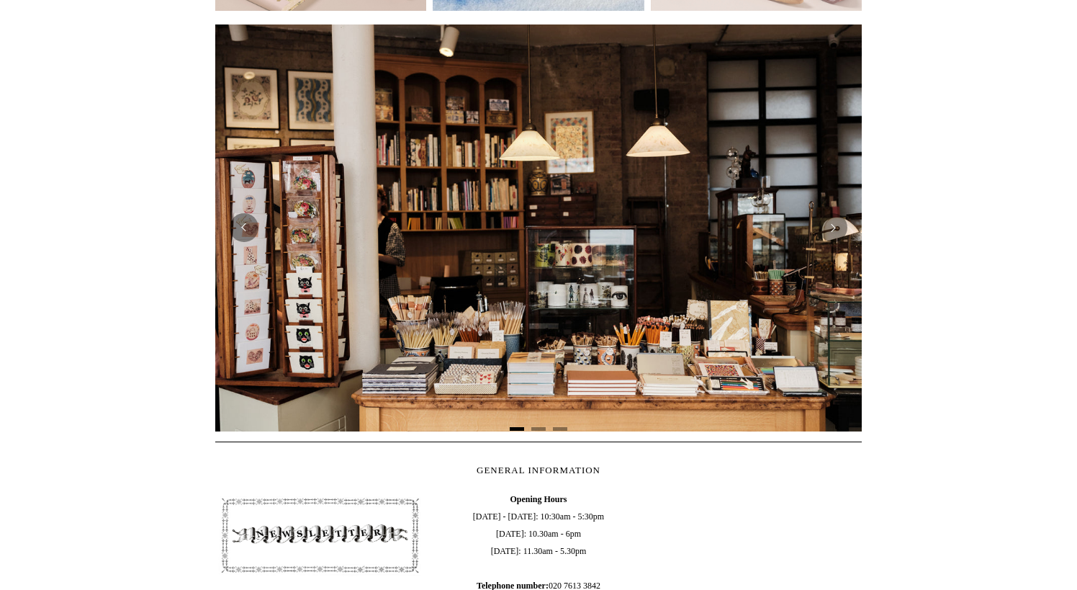
scroll to position [13, 0]
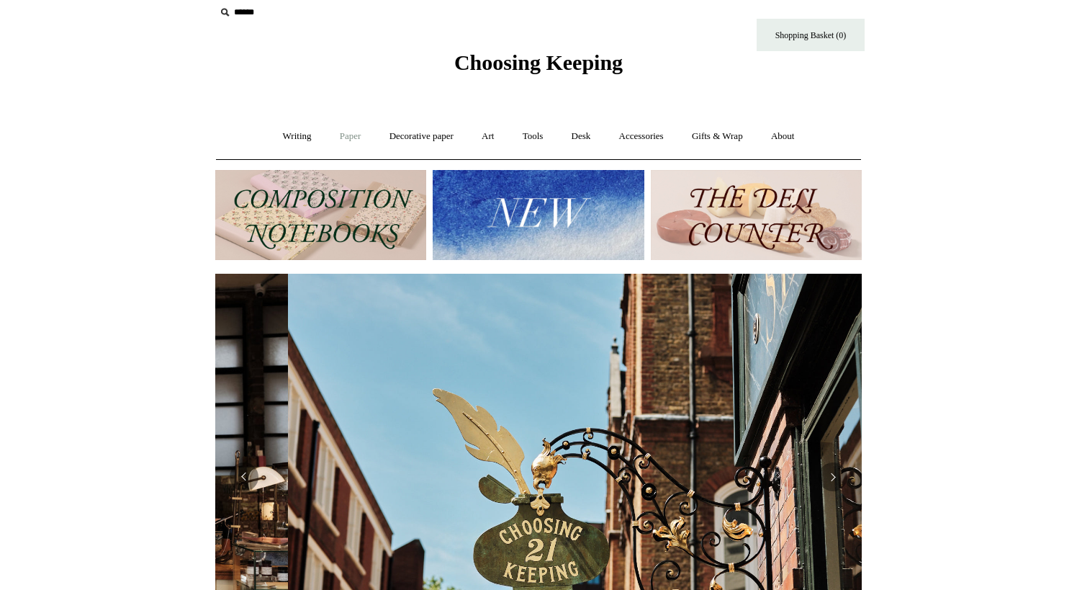
click at [335, 134] on link "Paper +" at bounding box center [351, 136] width 48 height 38
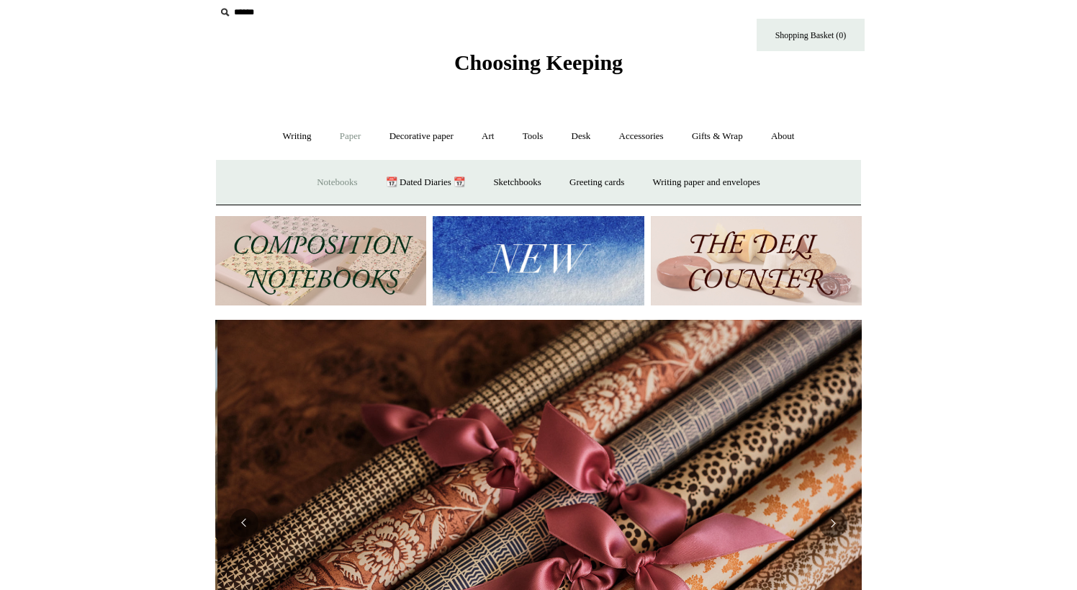
scroll to position [0, 1293]
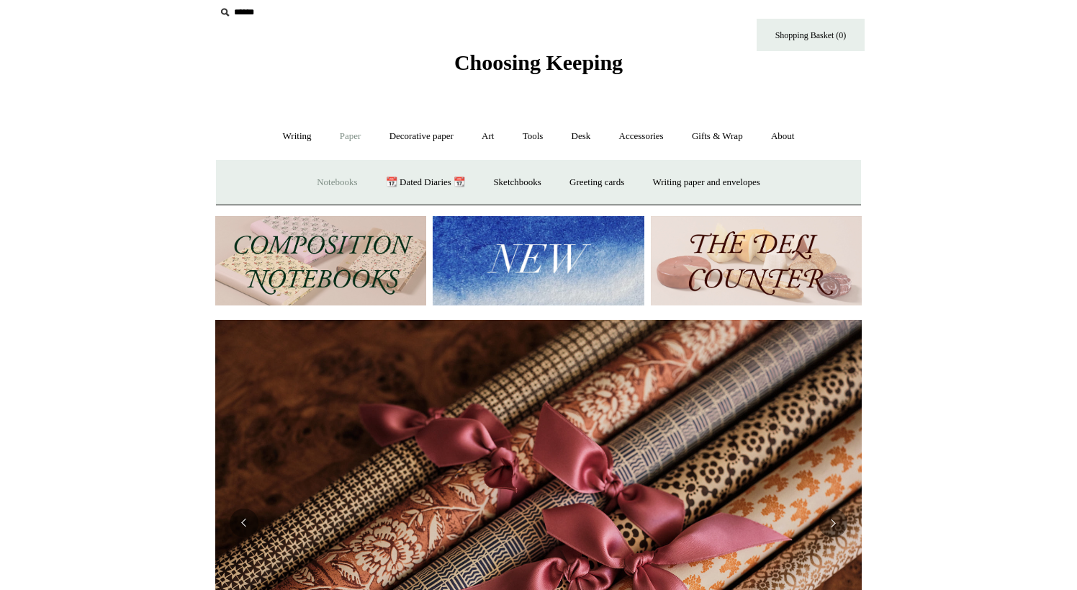
click at [325, 187] on link "Notebooks +" at bounding box center [337, 182] width 66 height 38
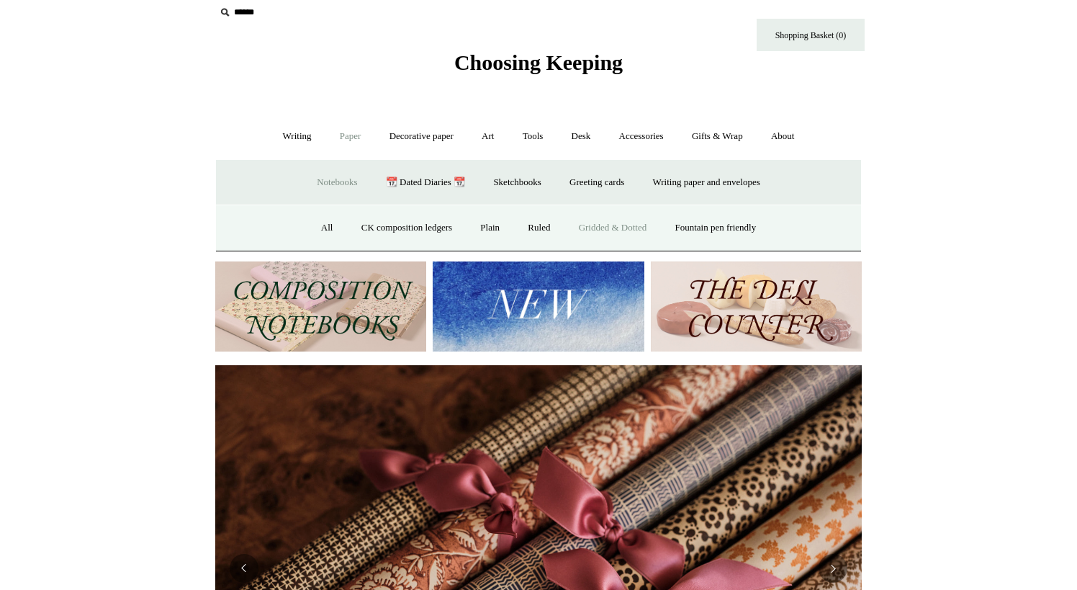
click at [616, 228] on link "Gridded & Dotted" at bounding box center [613, 228] width 94 height 38
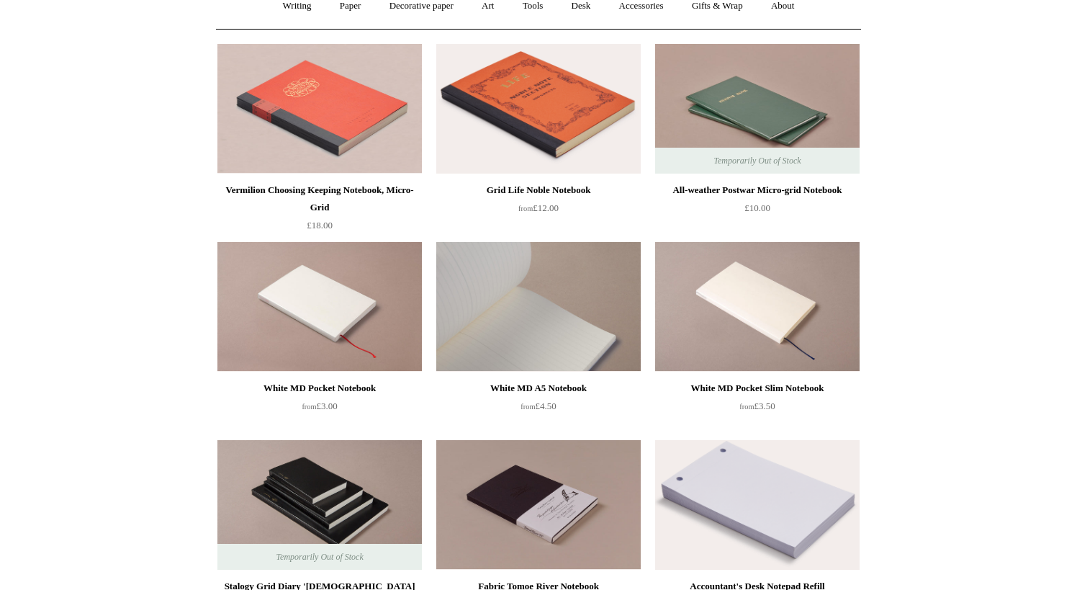
scroll to position [137, 0]
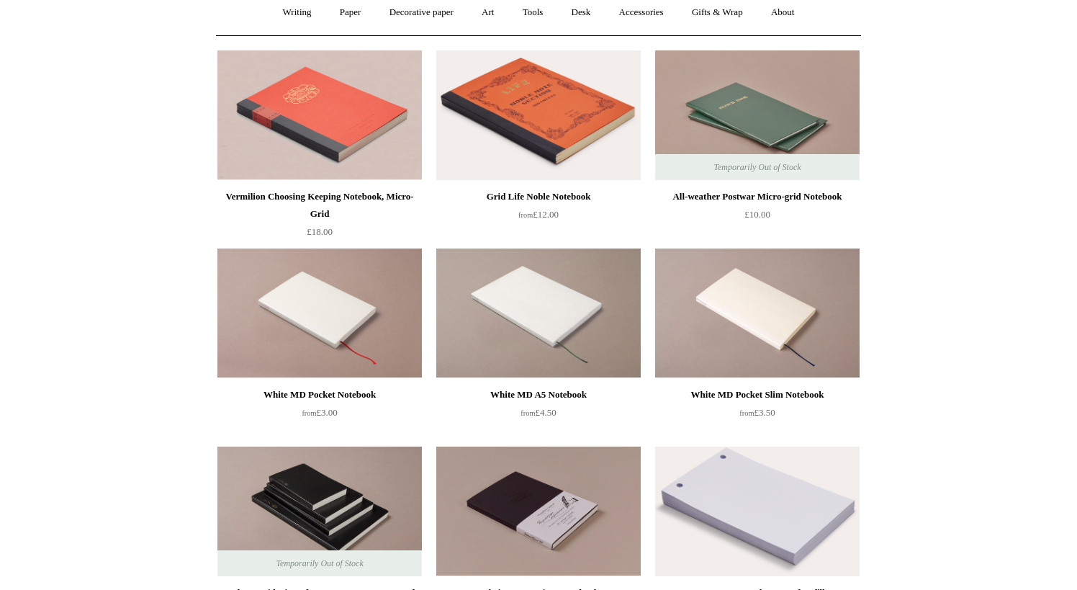
click at [734, 128] on img at bounding box center [757, 115] width 204 height 130
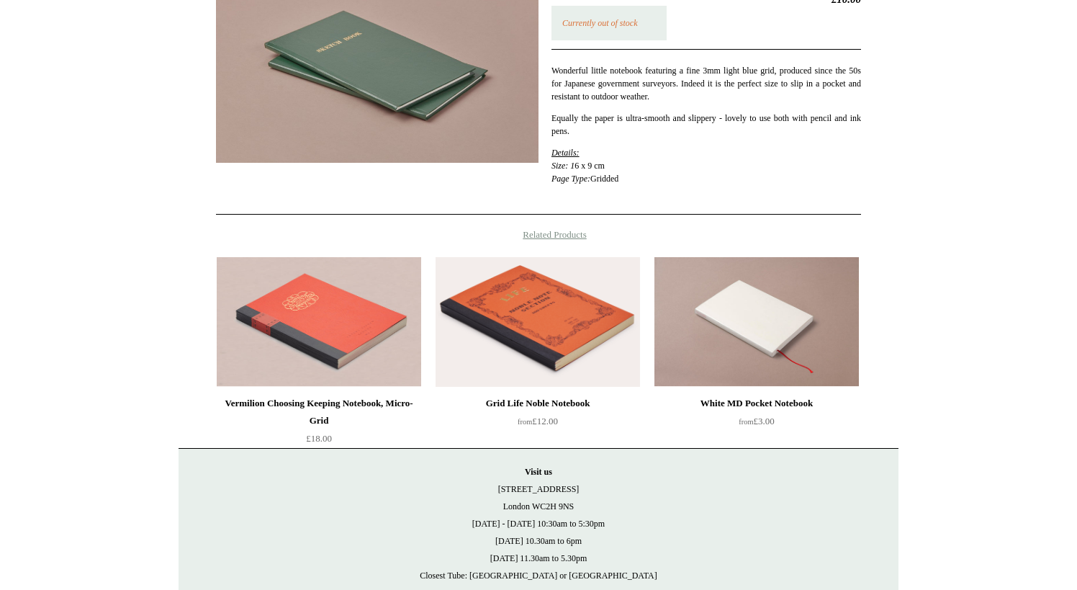
scroll to position [294, 0]
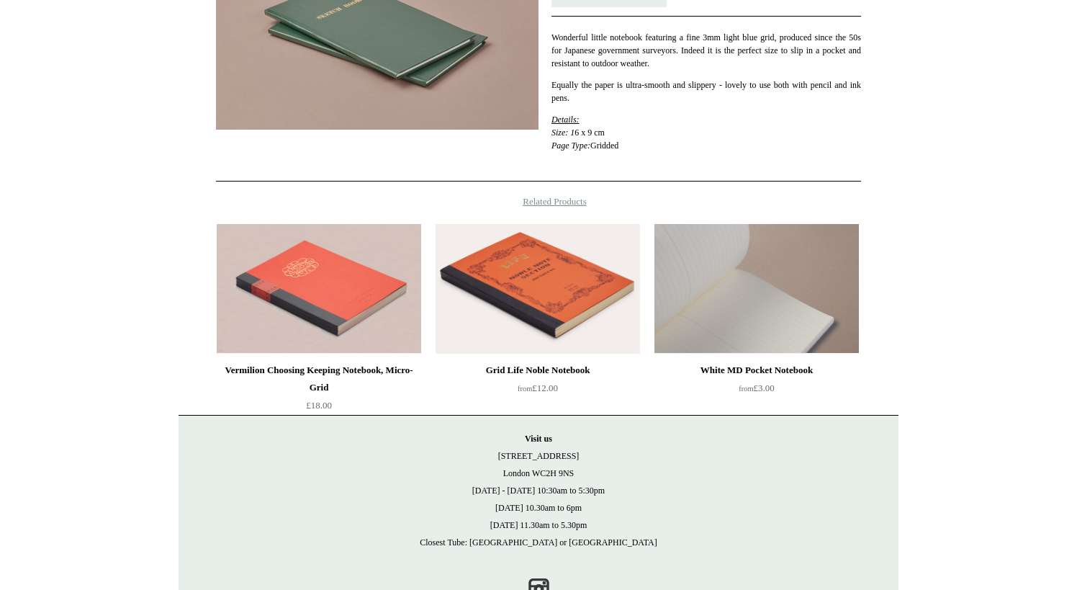
click at [757, 279] on img at bounding box center [756, 289] width 204 height 130
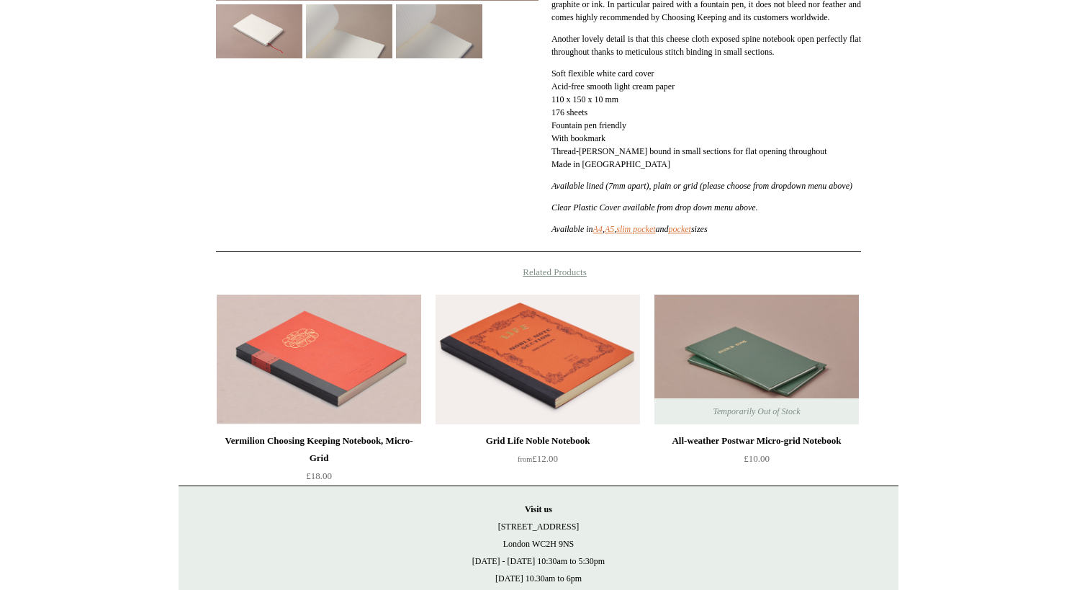
scroll to position [433, 0]
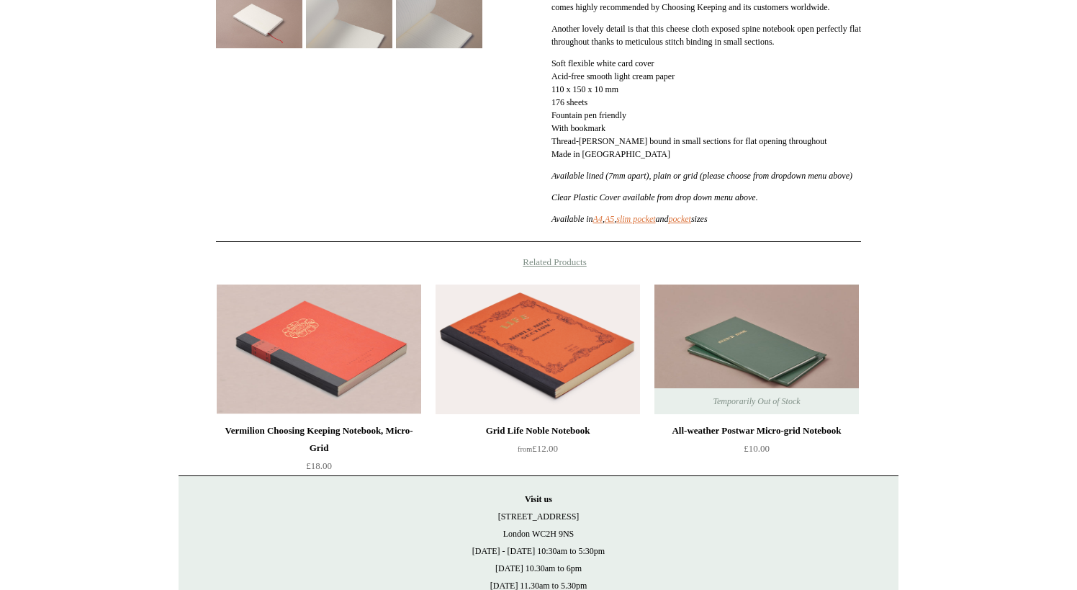
click at [511, 395] on img at bounding box center [538, 349] width 204 height 130
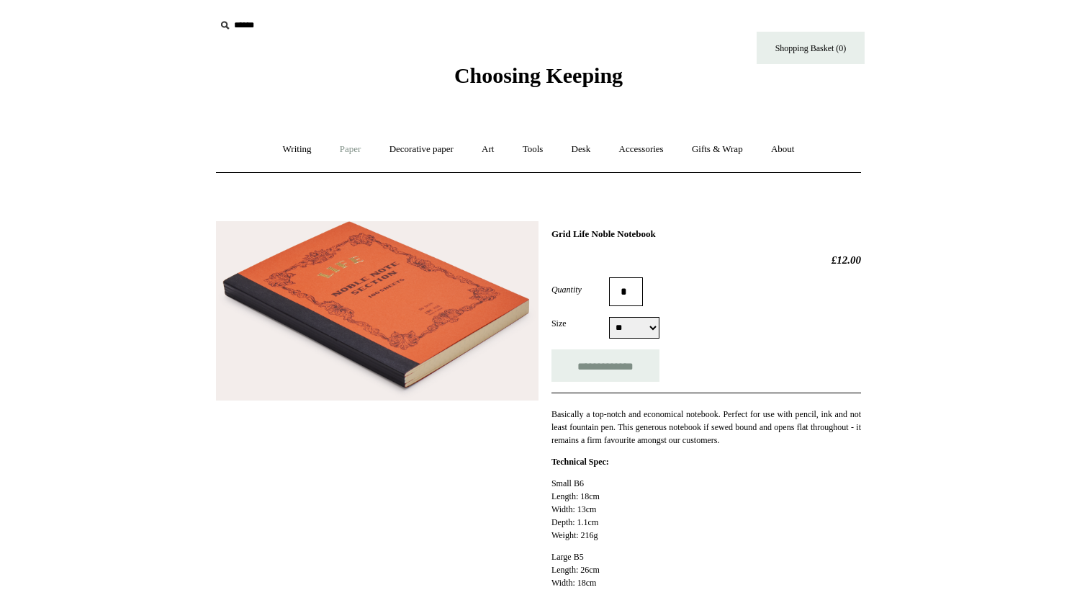
click at [335, 148] on link "Paper +" at bounding box center [351, 149] width 48 height 38
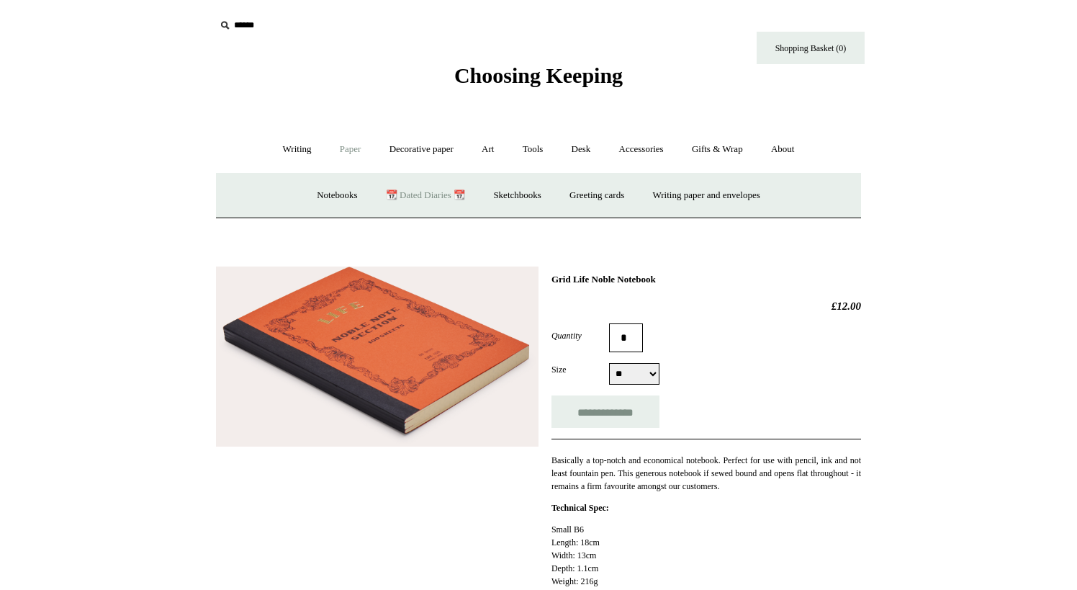
click at [420, 194] on link "📆 Dated Diaries 📆" at bounding box center [425, 195] width 105 height 38
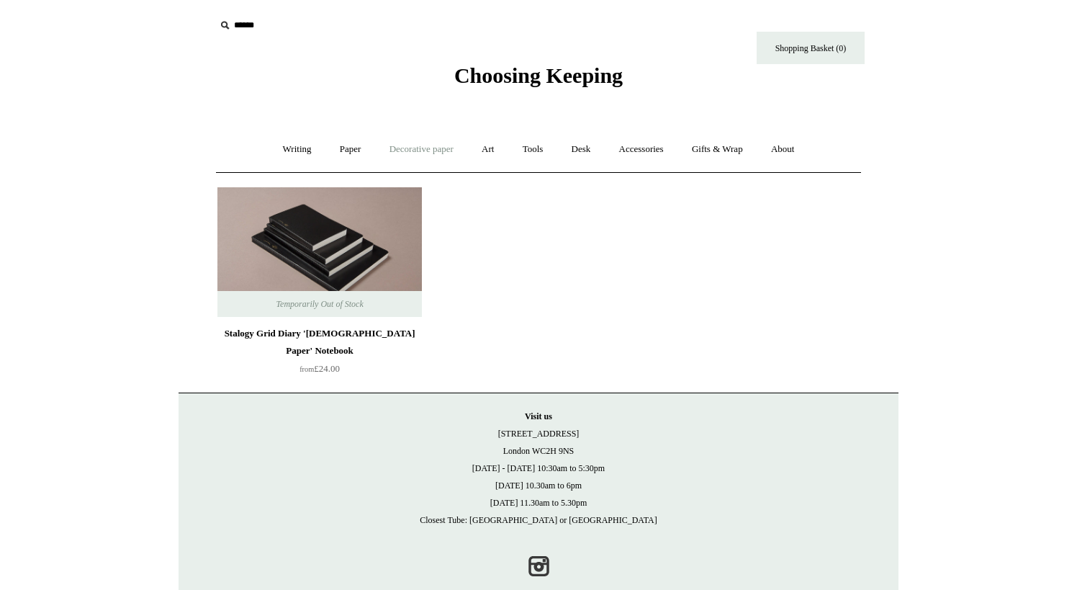
click at [431, 146] on link "Decorative paper +" at bounding box center [422, 149] width 90 height 38
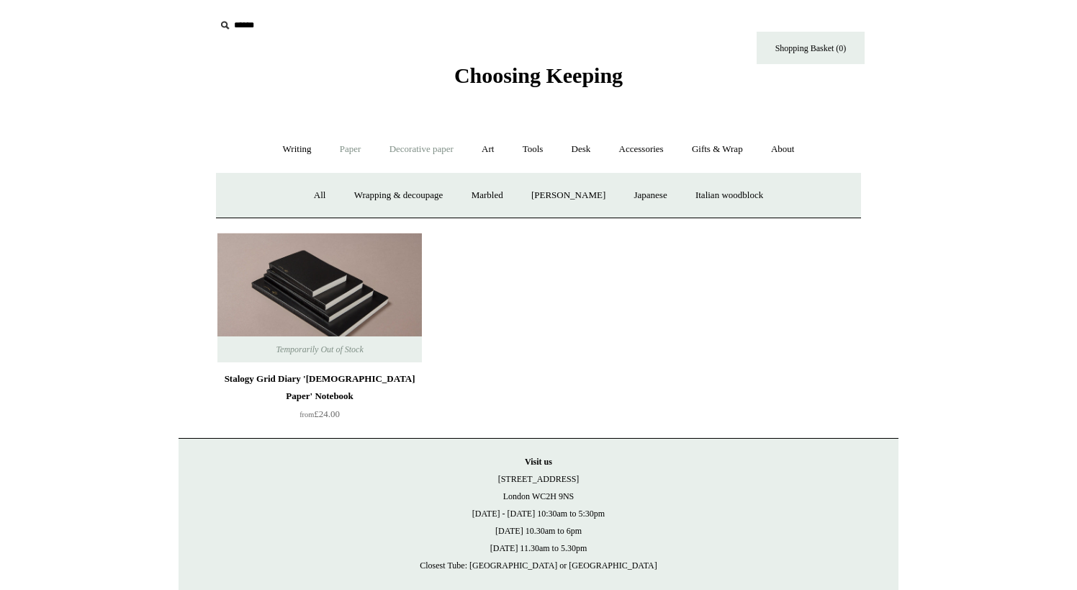
click at [347, 149] on link "Paper +" at bounding box center [351, 149] width 48 height 38
click at [516, 194] on link "Sketchbooks +" at bounding box center [516, 195] width 73 height 38
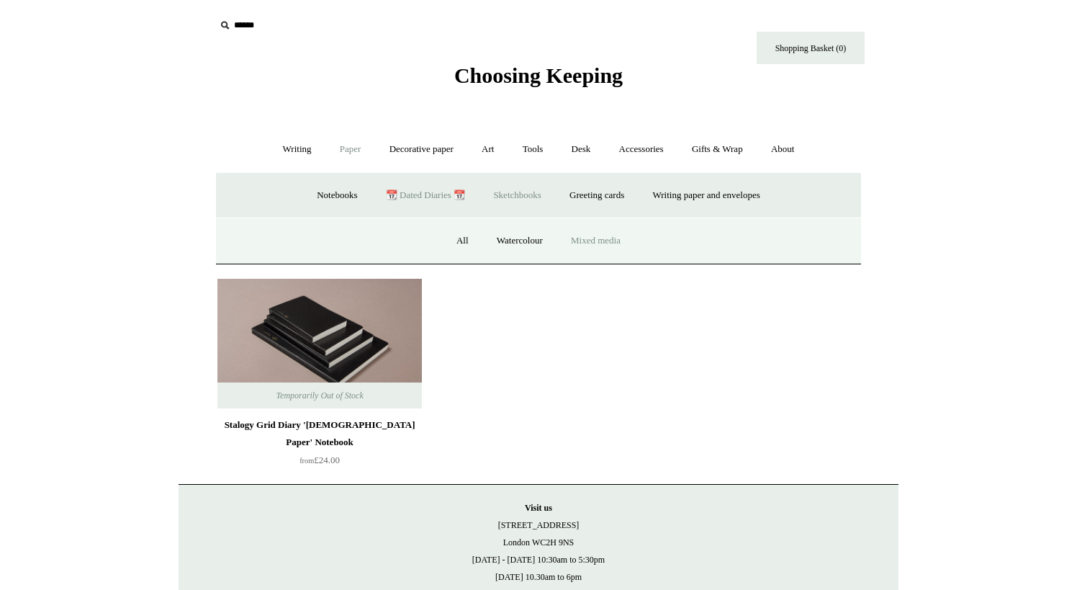
click at [612, 239] on link "Mixed media" at bounding box center [596, 241] width 76 height 38
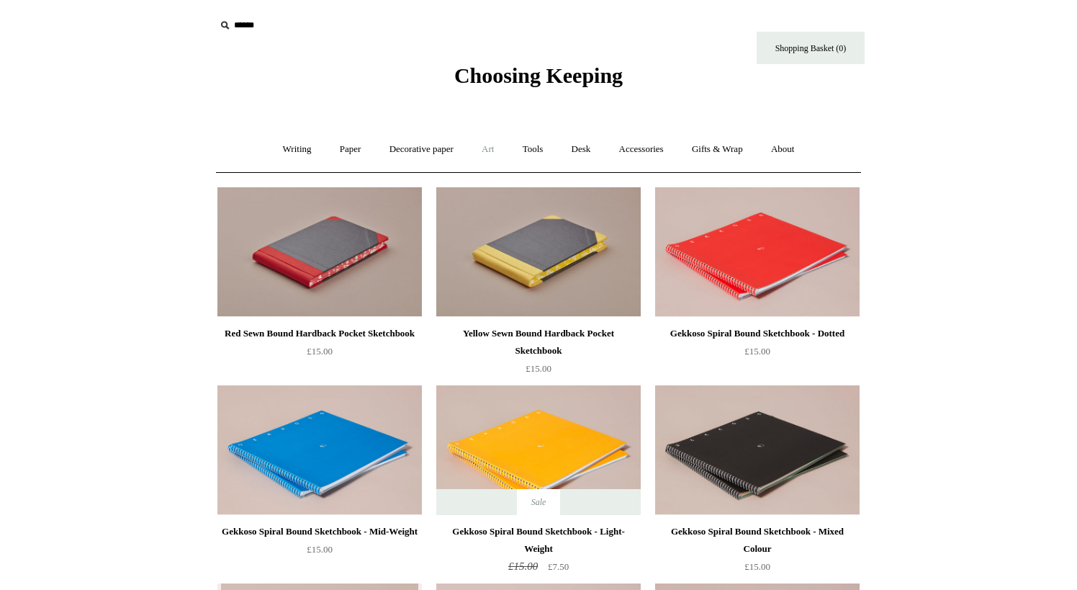
click at [487, 150] on link "Art +" at bounding box center [488, 149] width 38 height 38
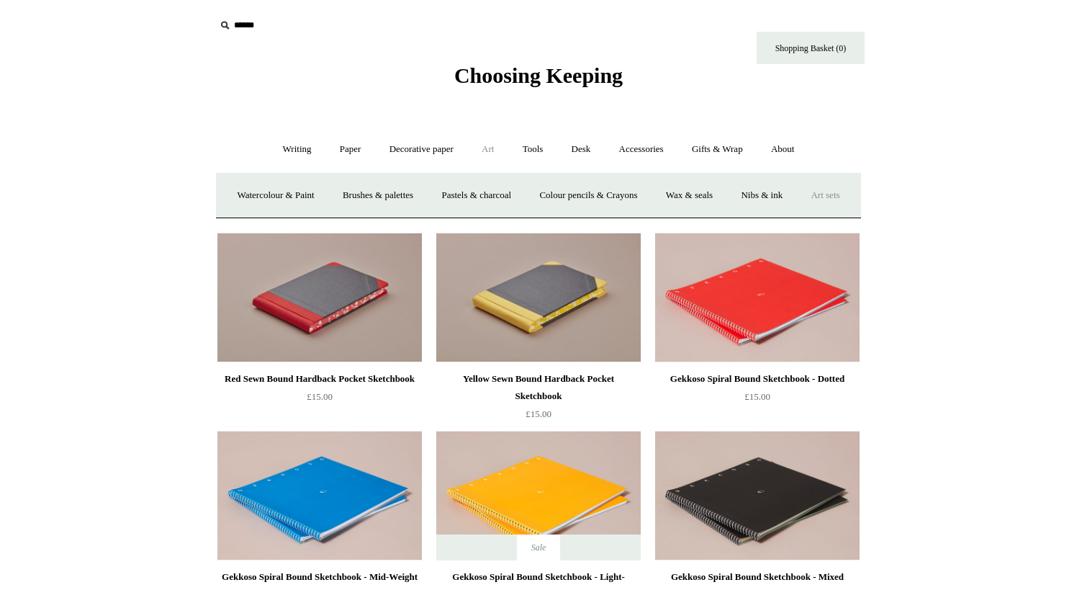
click at [798, 215] on link "Art sets" at bounding box center [825, 195] width 55 height 38
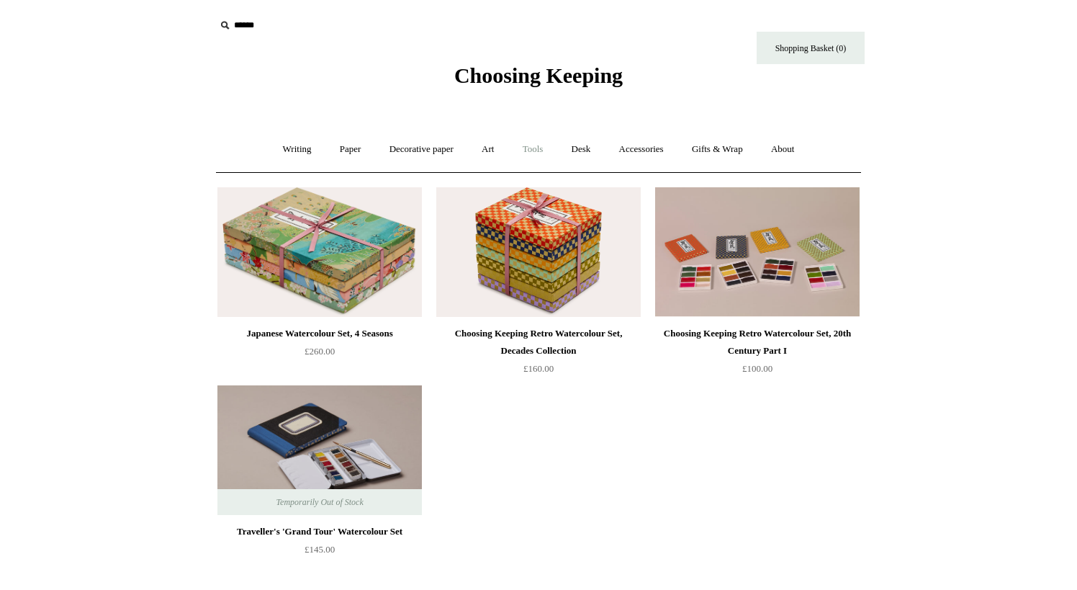
click at [536, 148] on link "Tools +" at bounding box center [533, 149] width 47 height 38
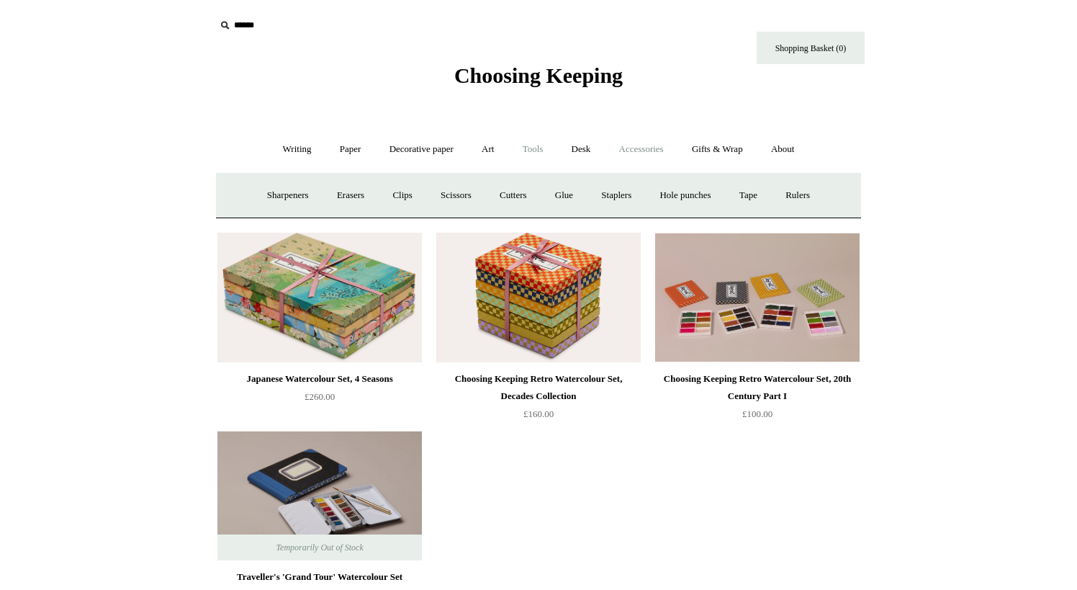
click at [634, 150] on link "Accessories +" at bounding box center [641, 149] width 71 height 38
click at [654, 197] on link "Books" at bounding box center [650, 195] width 50 height 38
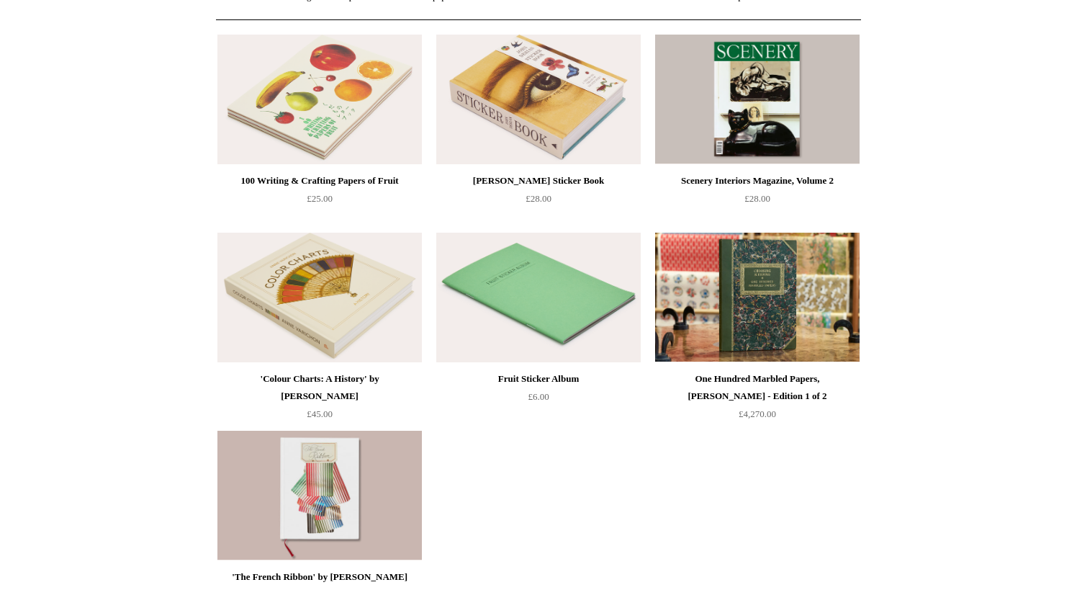
scroll to position [227, 0]
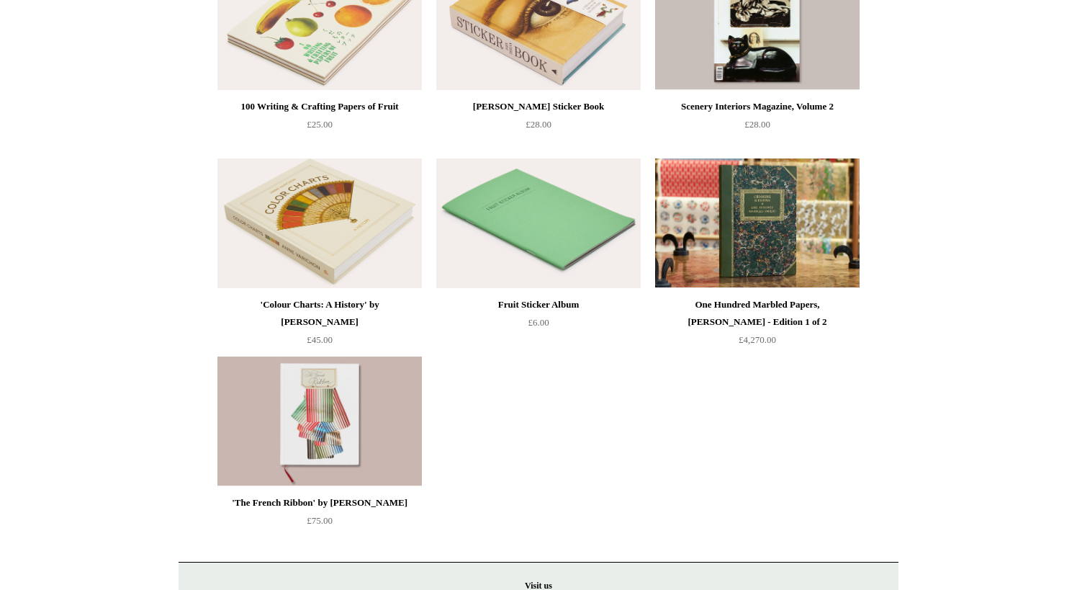
click at [560, 230] on img at bounding box center [538, 223] width 204 height 130
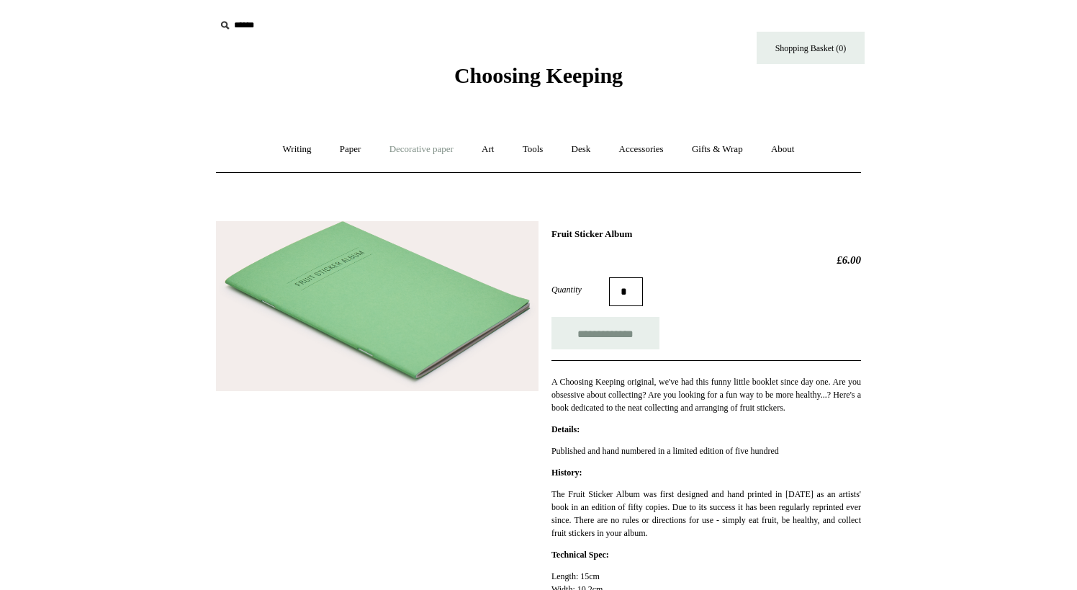
click at [412, 149] on link "Decorative paper +" at bounding box center [422, 149] width 90 height 38
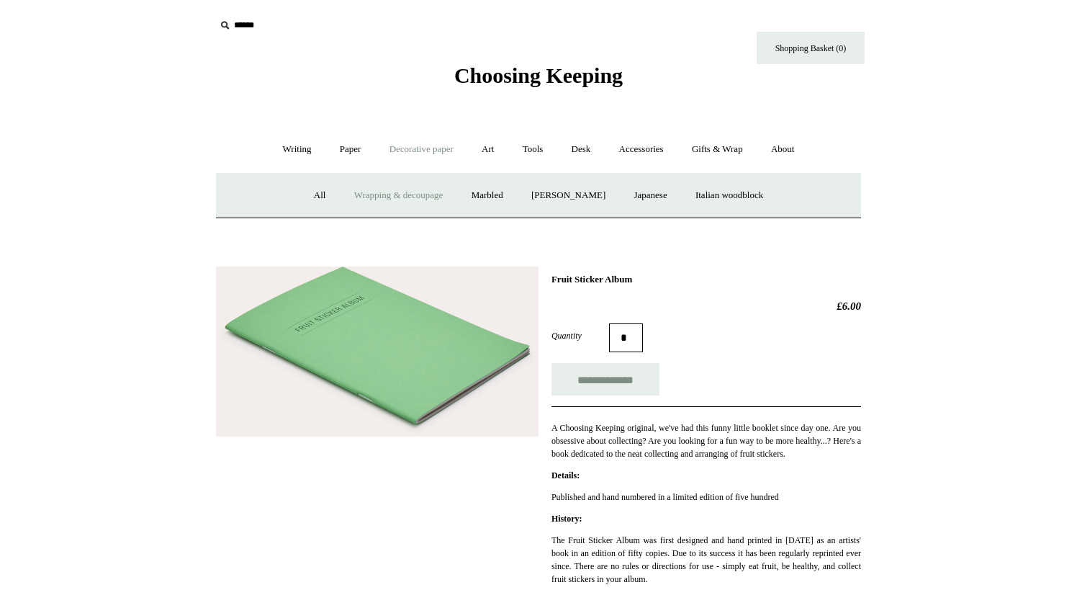
click at [372, 195] on link "Wrapping & decoupage" at bounding box center [398, 195] width 115 height 38
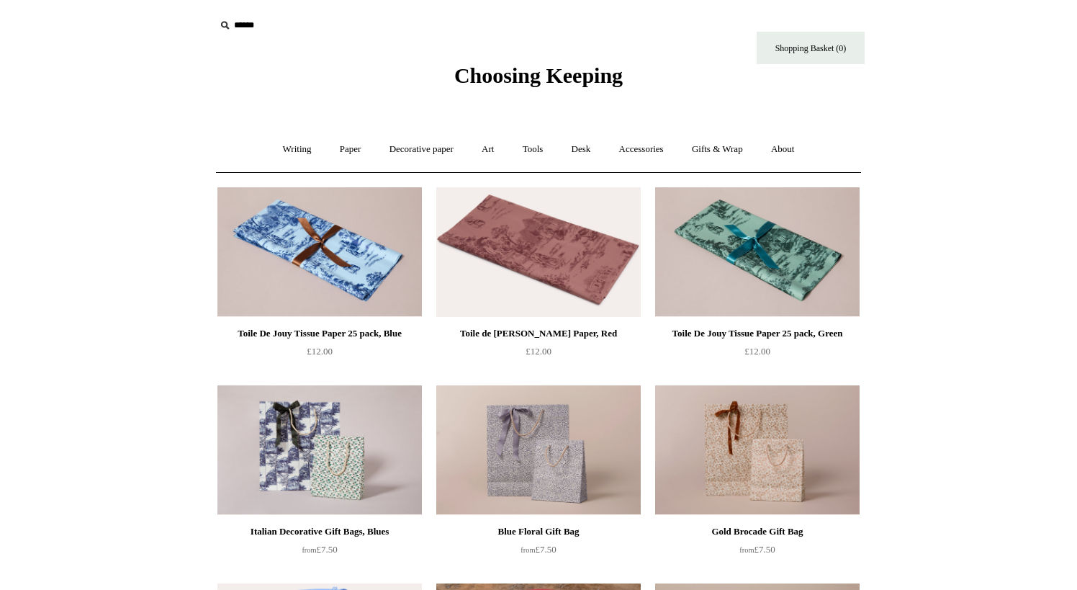
scroll to position [-1, 0]
